Goal: Transaction & Acquisition: Purchase product/service

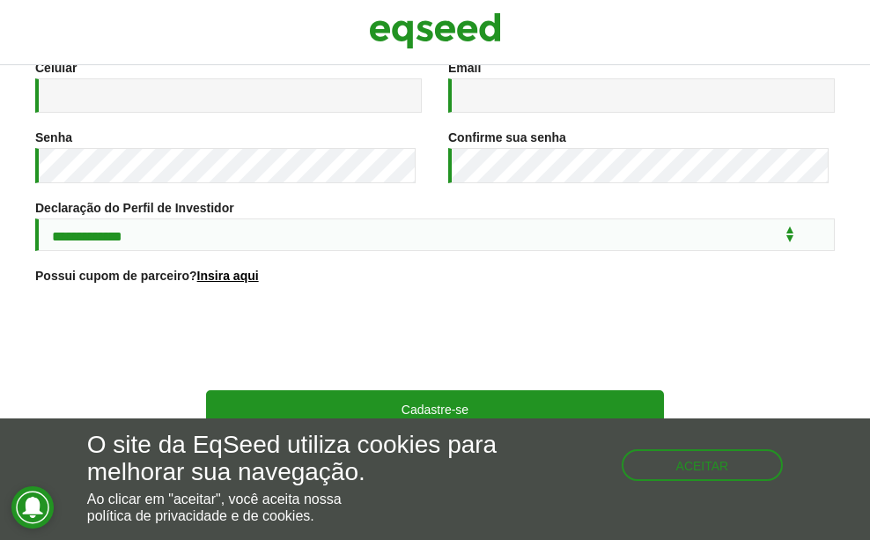
scroll to position [356, 0]
click at [684, 463] on button "Aceitar" at bounding box center [704, 463] width 159 height 28
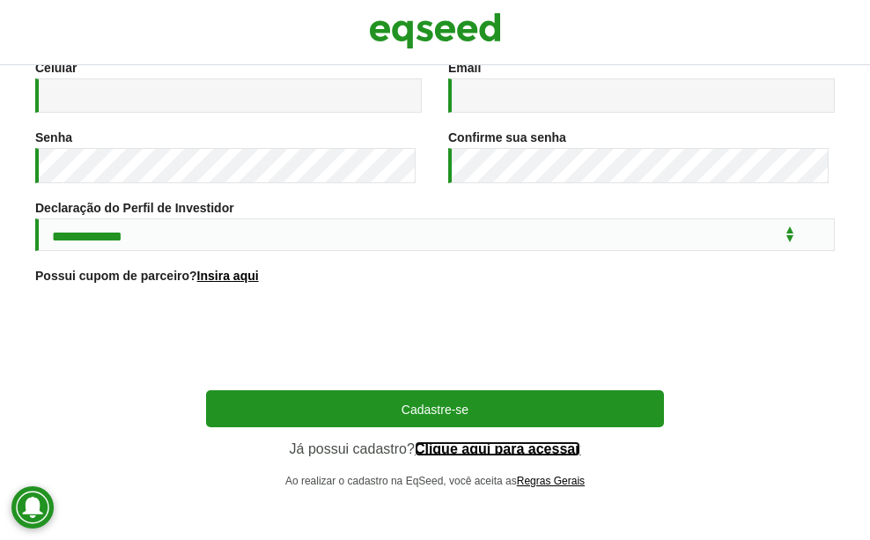
click at [496, 451] on link "Clique aqui para acessar" at bounding box center [498, 449] width 167 height 14
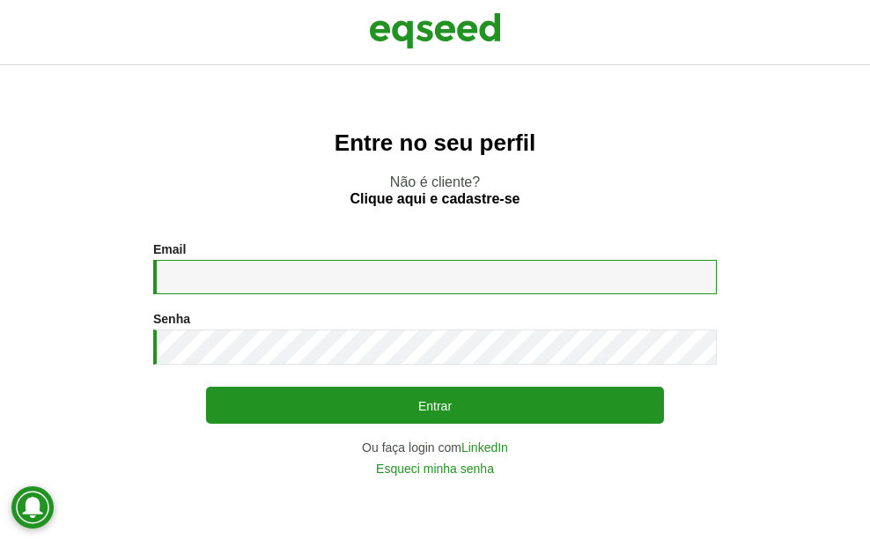
click at [223, 278] on input "Email *" at bounding box center [435, 277] width 564 height 34
type input "**********"
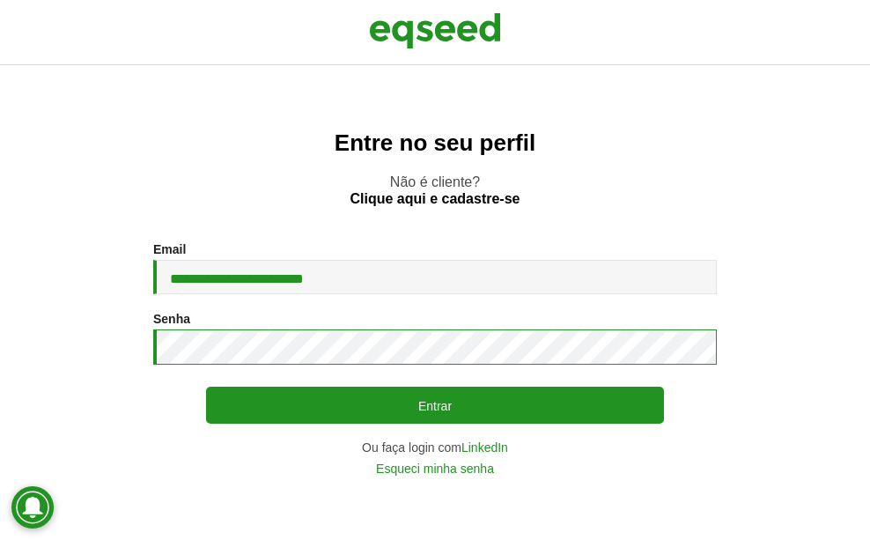
click at [206, 387] on button "Entrar" at bounding box center [435, 405] width 458 height 37
